Goal: Task Accomplishment & Management: Manage account settings

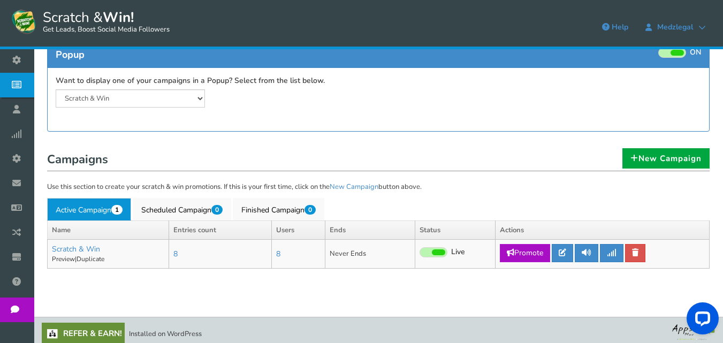
scroll to position [126, 0]
